Goal: Transaction & Acquisition: Purchase product/service

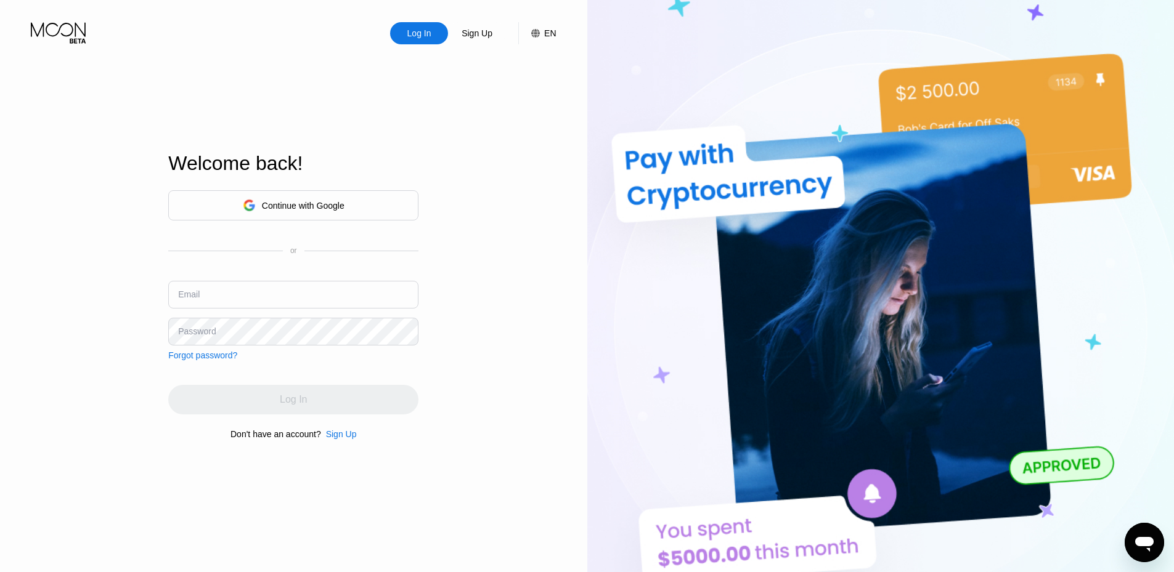
type input "[EMAIL_ADDRESS][DOMAIN_NAME]"
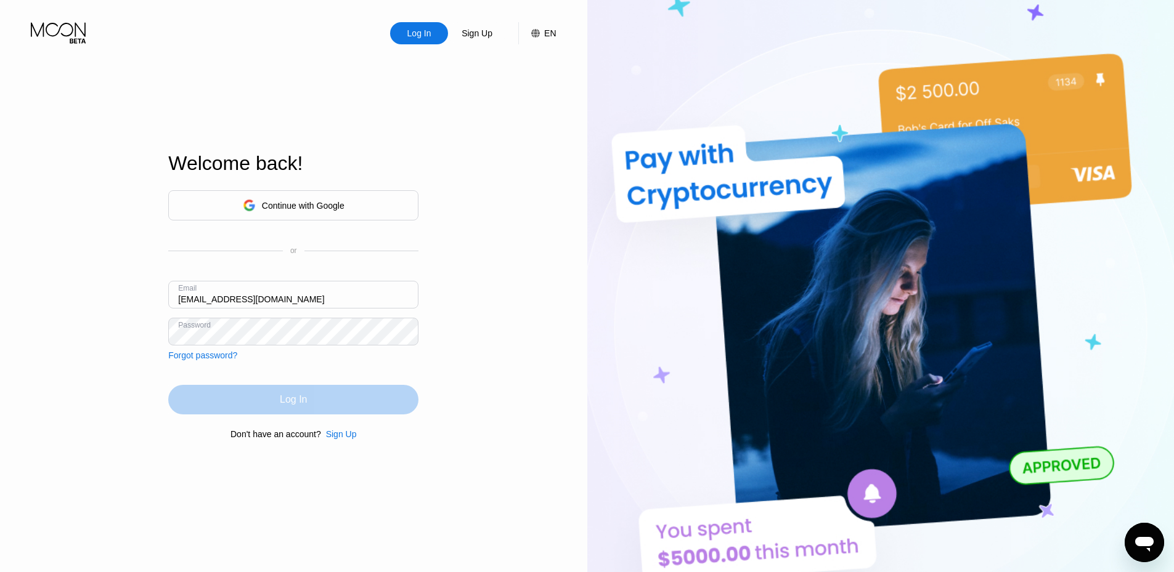
click at [398, 404] on div "Log In" at bounding box center [293, 400] width 250 height 30
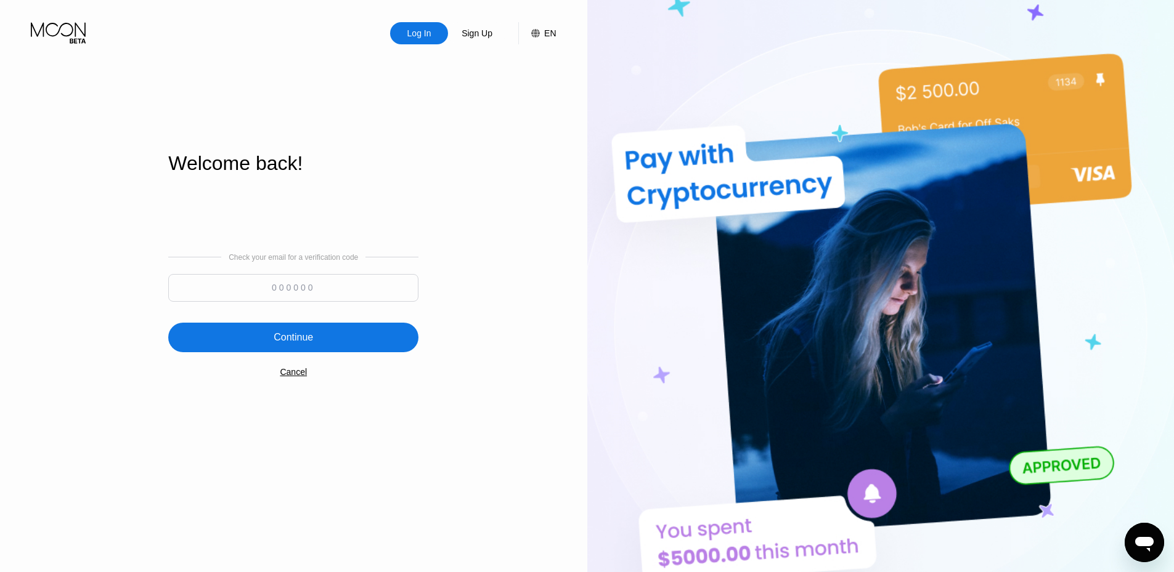
click at [266, 281] on input at bounding box center [293, 288] width 250 height 28
paste input "324509"
type input "324509"
click at [323, 338] on div "Continue" at bounding box center [293, 338] width 250 height 30
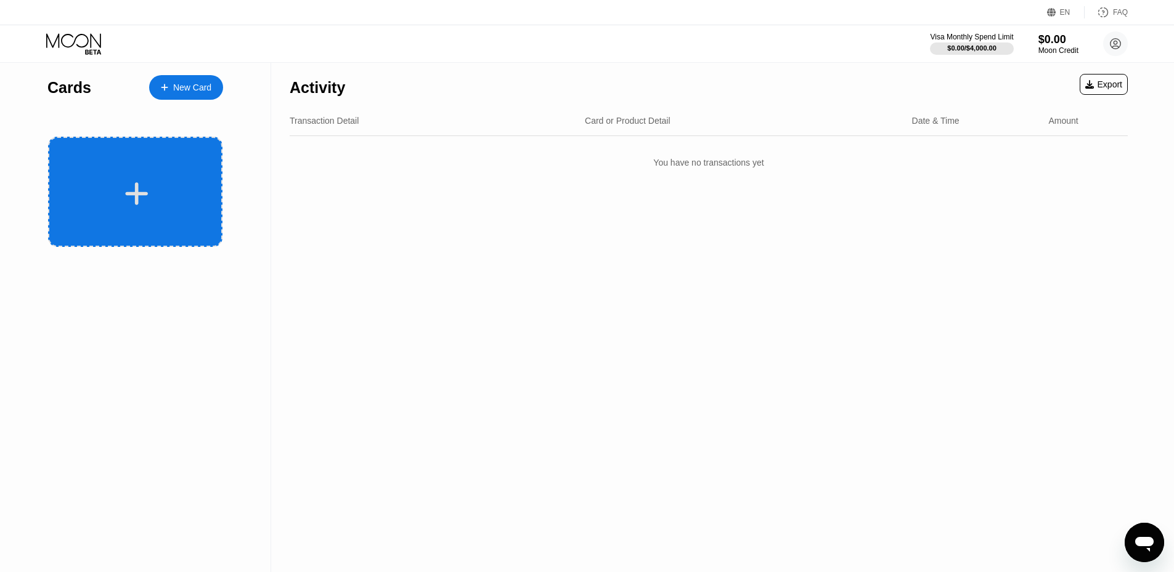
click at [142, 184] on icon at bounding box center [136, 194] width 24 height 28
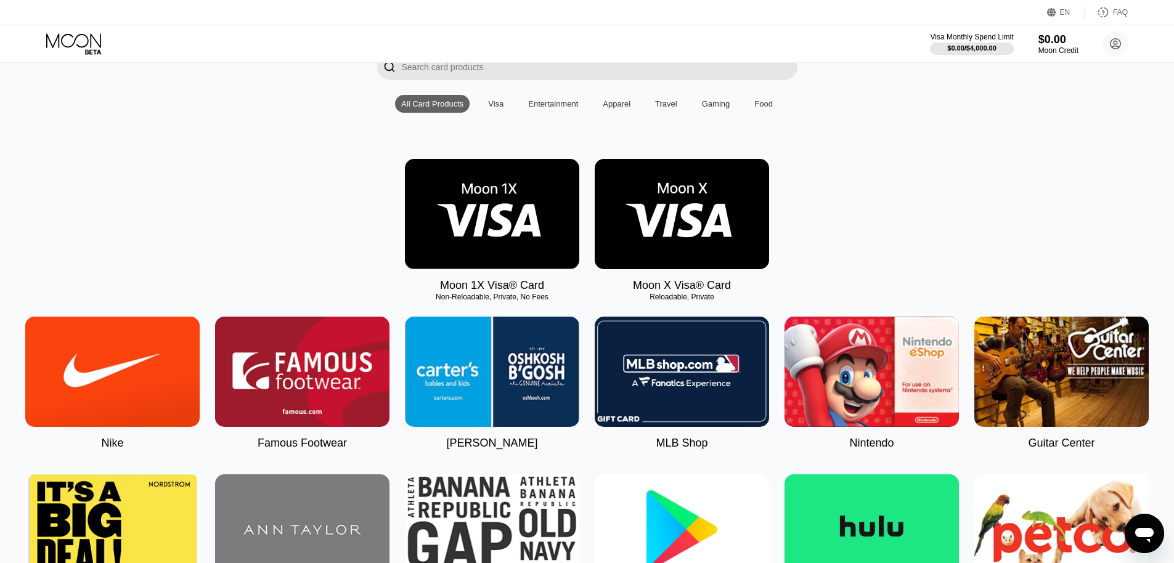
scroll to position [123, 0]
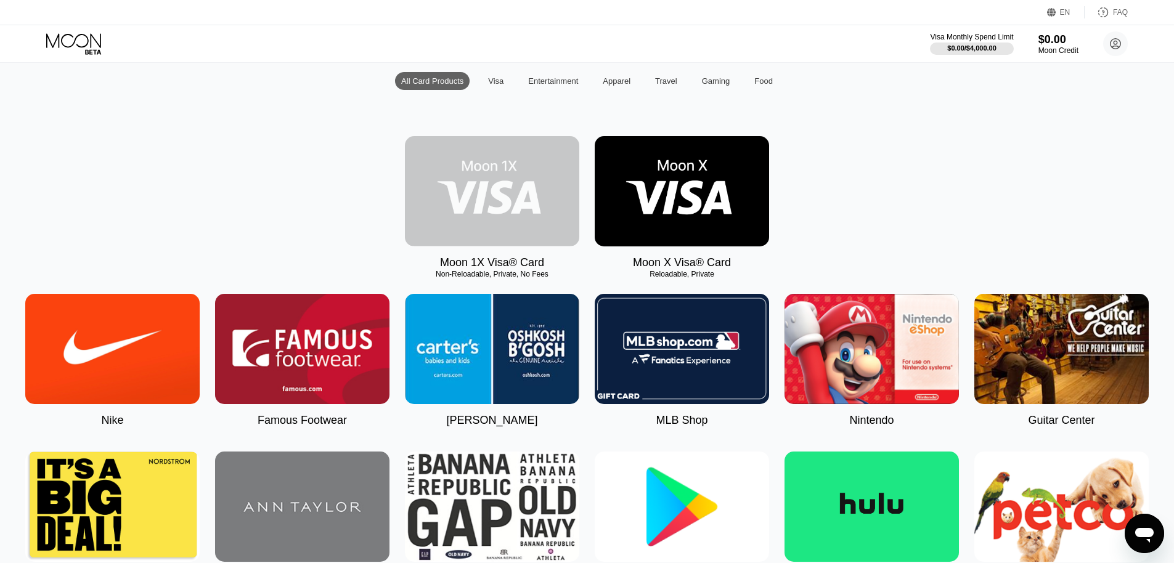
click at [483, 162] on img at bounding box center [492, 191] width 174 height 110
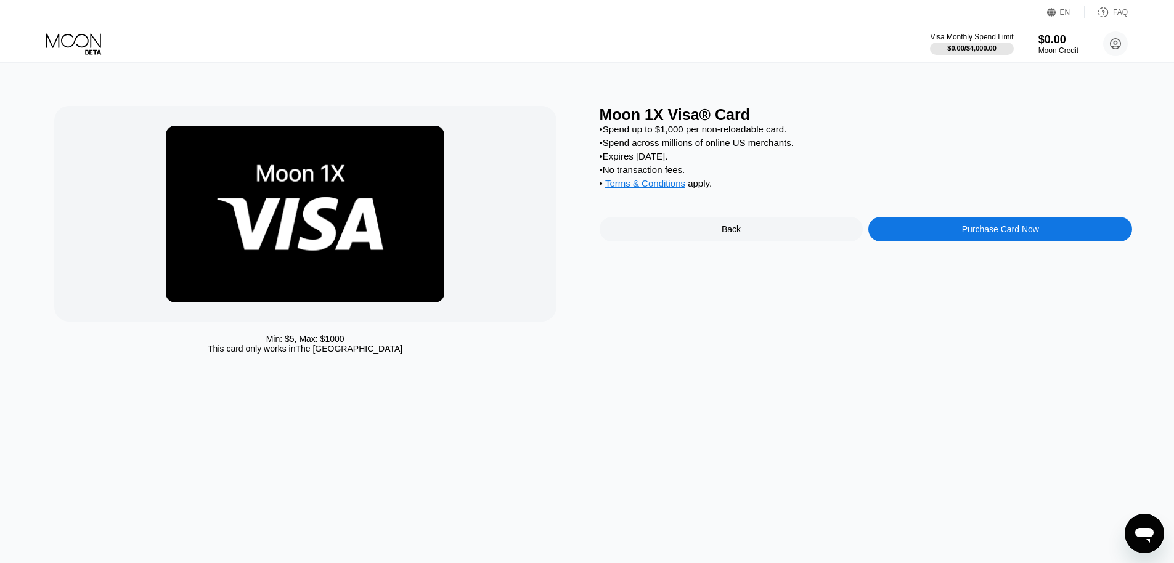
click at [937, 240] on div "Purchase Card Now" at bounding box center [1000, 229] width 264 height 25
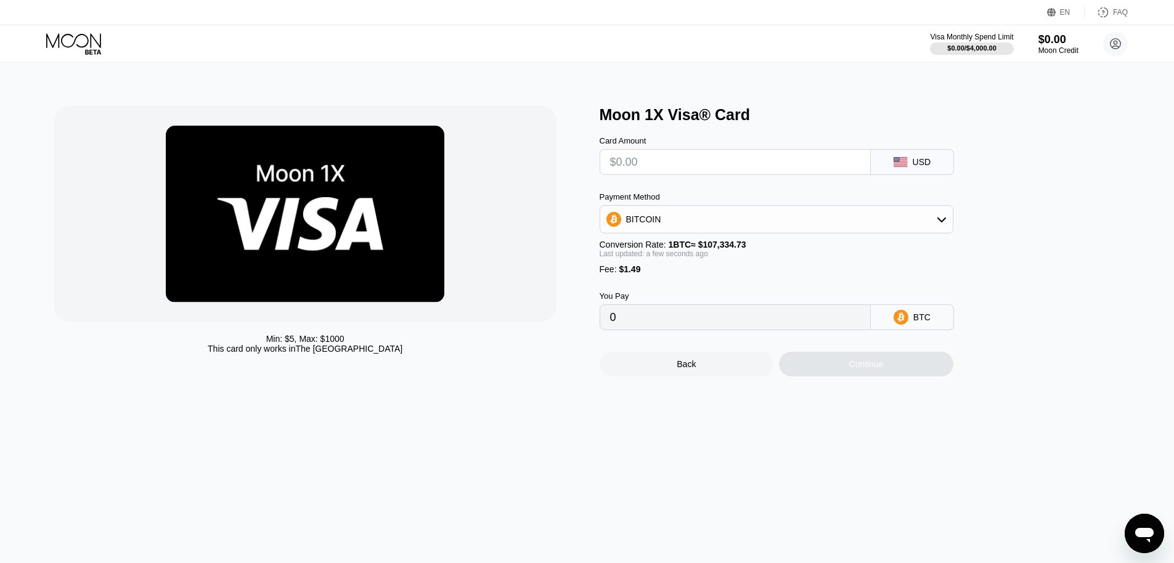
click at [734, 170] on input "text" at bounding box center [735, 162] width 250 height 25
type input "$1"
type input "0.00002320"
type input "$10"
type input "0.00010705"
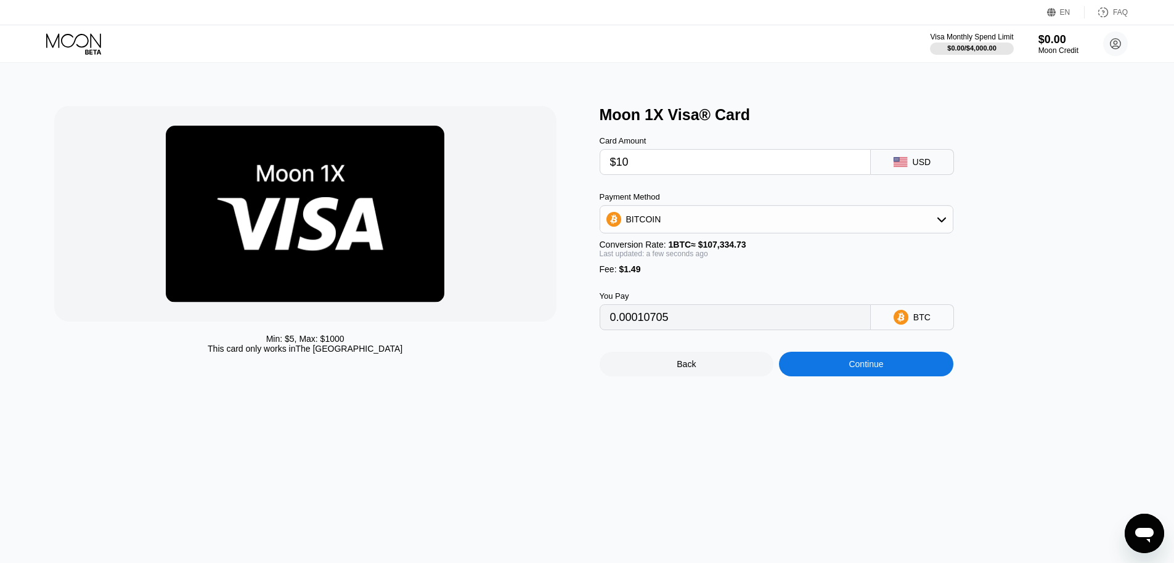
type input "$1"
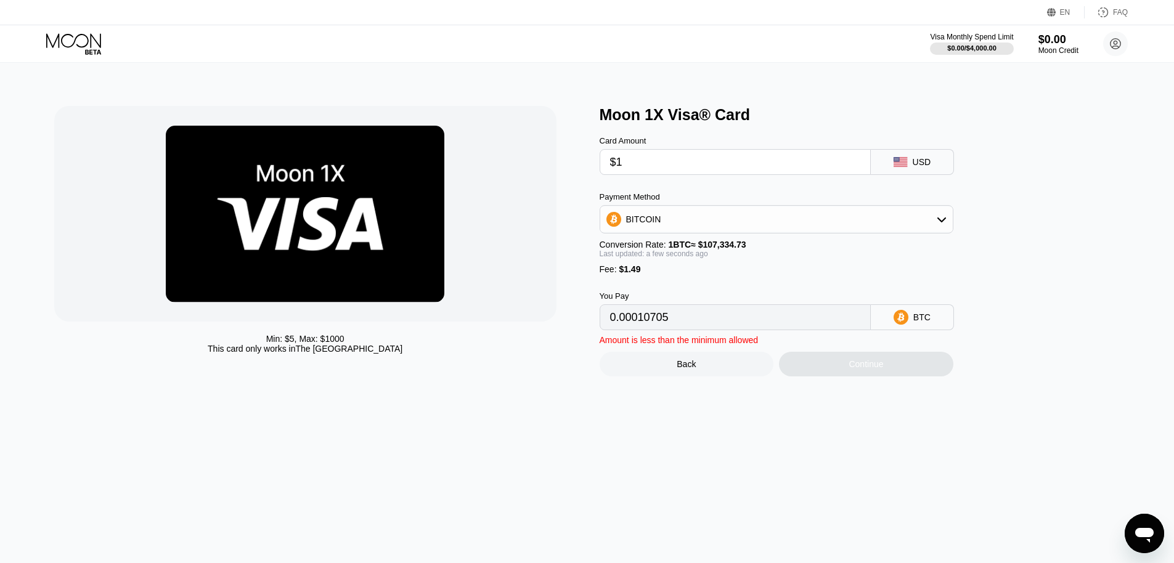
type input "0.00002320"
type input "0"
type input "$2"
type input "0.00003252"
type input "0"
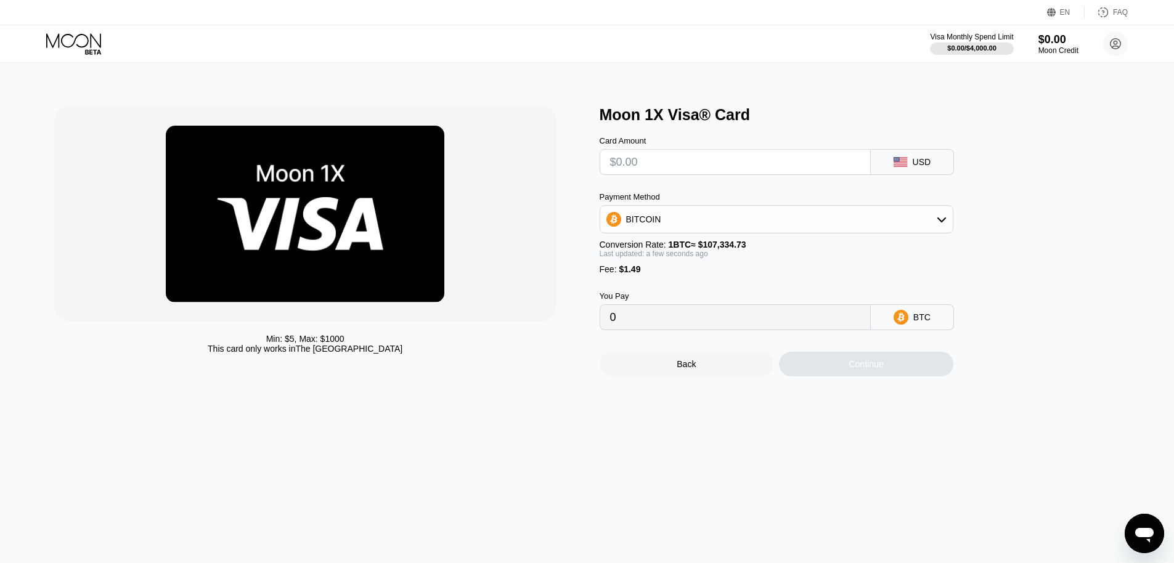
type input "$5"
type input "0.00006047"
type input "0"
type input "$3"
type input "0.00004184"
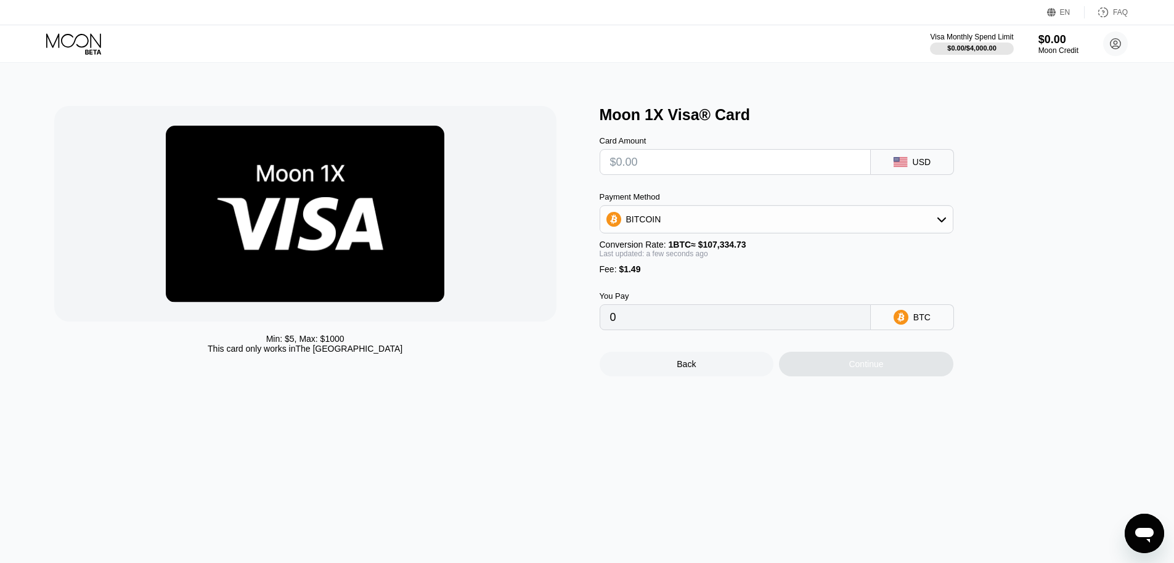
click at [900, 166] on rect at bounding box center [900, 162] width 14 height 10
click at [890, 167] on div "USD" at bounding box center [912, 162] width 83 height 26
click at [730, 217] on div "BITCOIN" at bounding box center [776, 219] width 352 height 25
click at [688, 285] on div "USDT on TRON" at bounding box center [783, 280] width 319 height 10
type input "0.00"
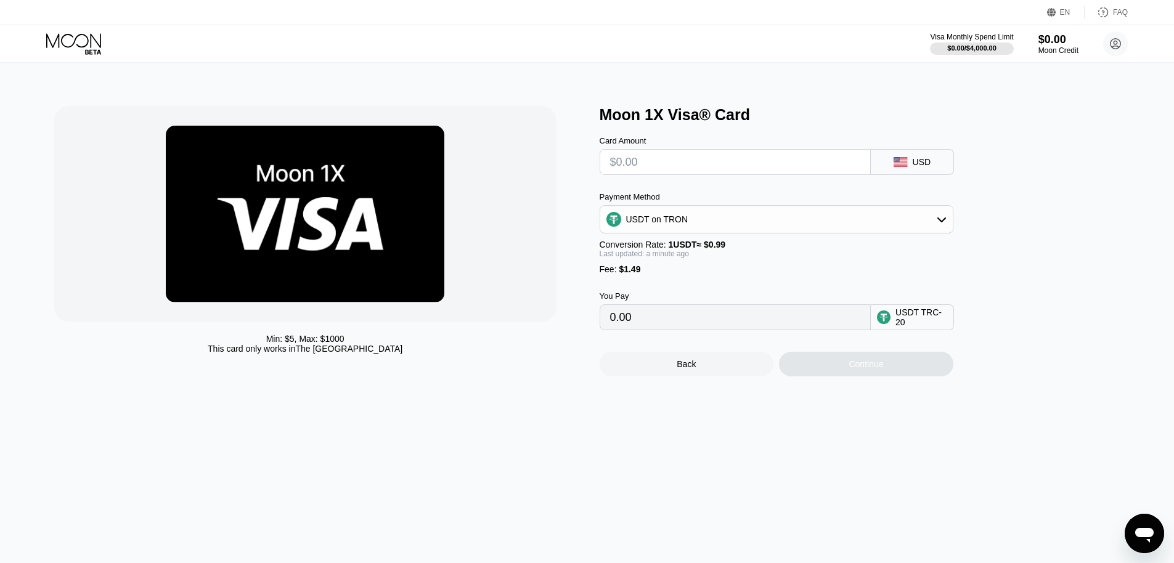
type input "$1"
type input "2.52"
type input "0.00"
type input "$5"
type input "6.56"
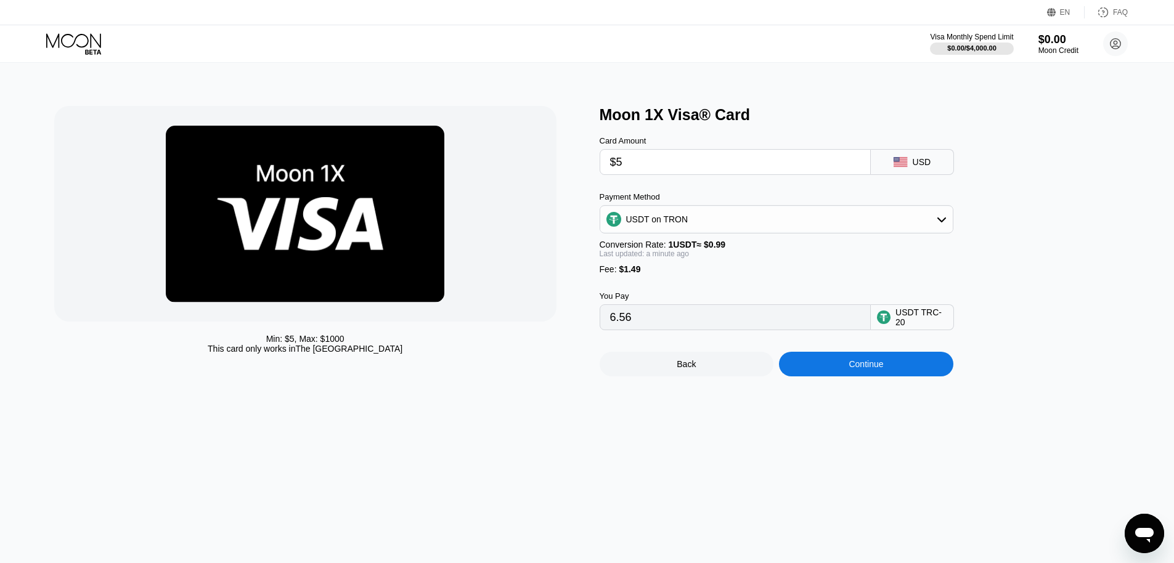
type input "$5"
click at [664, 301] on div "You Pay 6.56 USDT TRC-20" at bounding box center [797, 302] width 394 height 56
click at [701, 228] on div "USDT on TRON" at bounding box center [776, 219] width 352 height 25
click at [657, 255] on span "BITCOIN" at bounding box center [646, 253] width 35 height 10
click at [677, 286] on div "You Pay 0.00006047 BTC" at bounding box center [797, 302] width 394 height 56
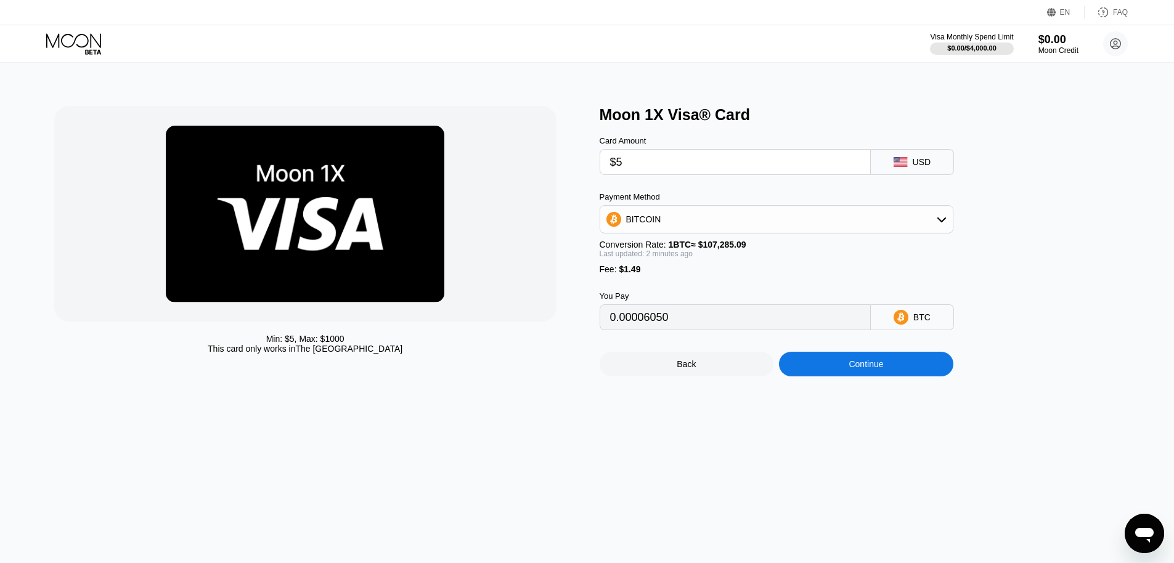
type input "0.00006051"
type input "0.00006041"
type input "0.00006055"
